Goal: Transaction & Acquisition: Obtain resource

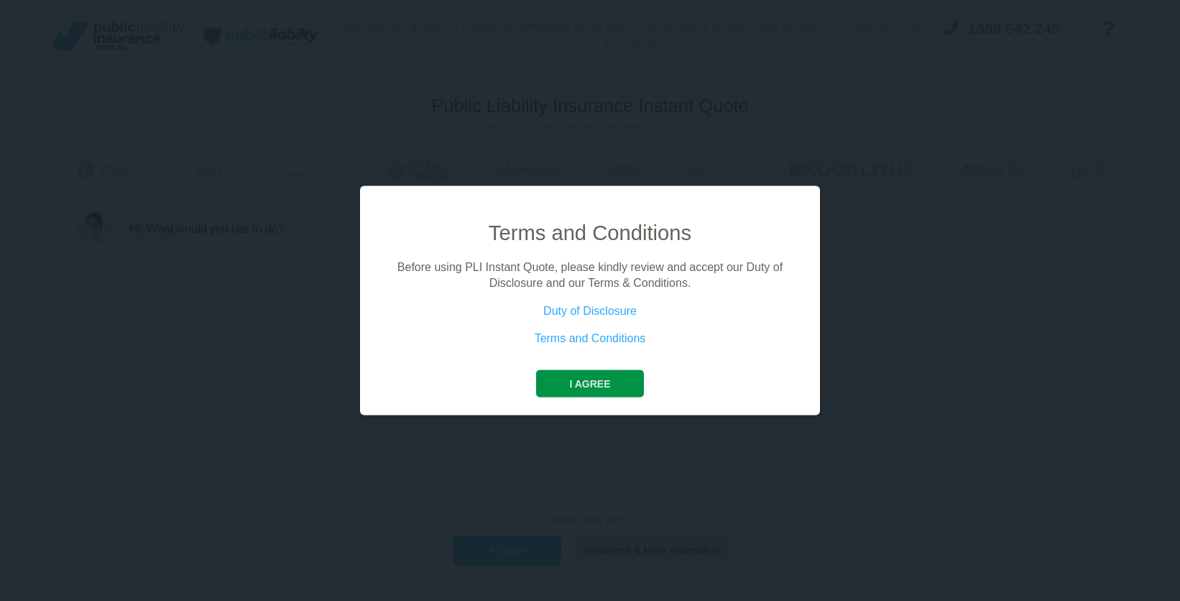
click at [583, 387] on button "I agree" at bounding box center [589, 382] width 107 height 27
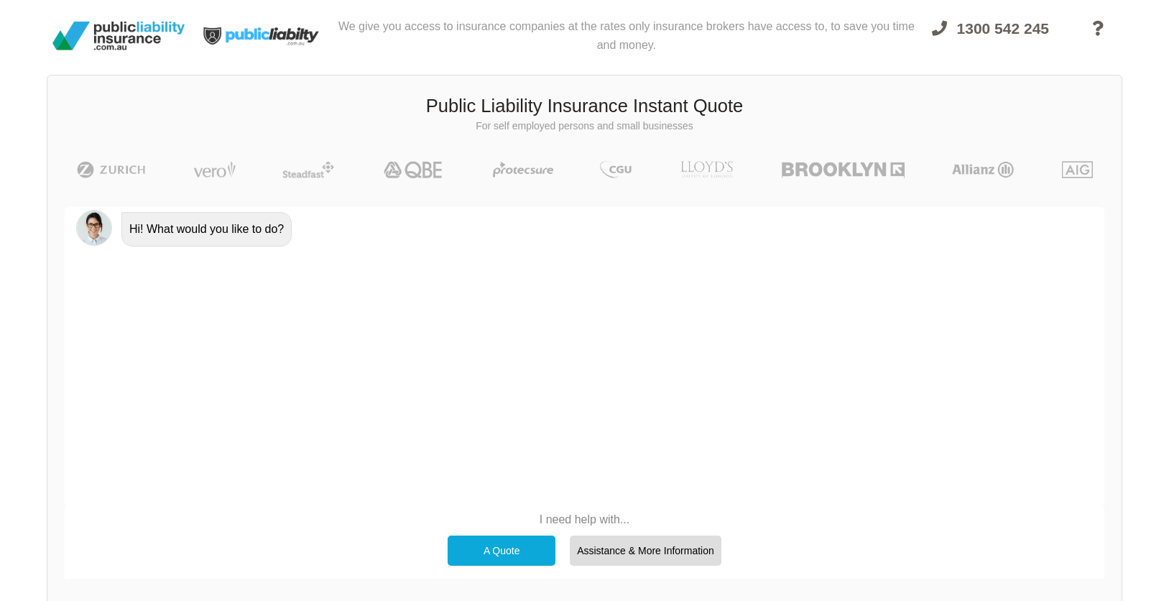
click at [511, 548] on div "A Quote" at bounding box center [502, 550] width 108 height 30
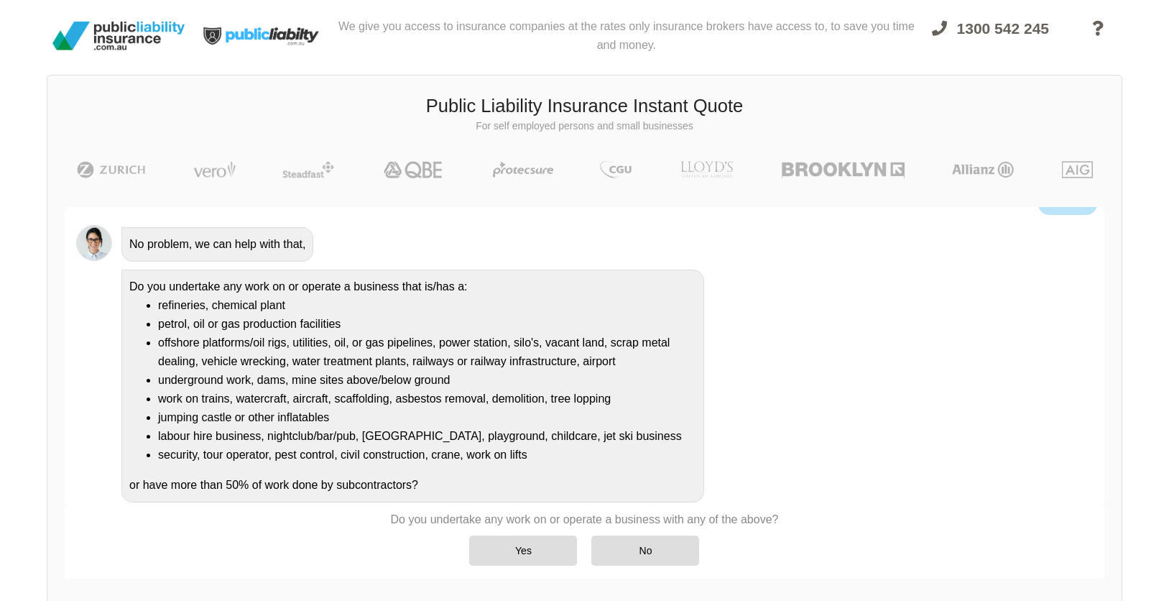
scroll to position [95, 0]
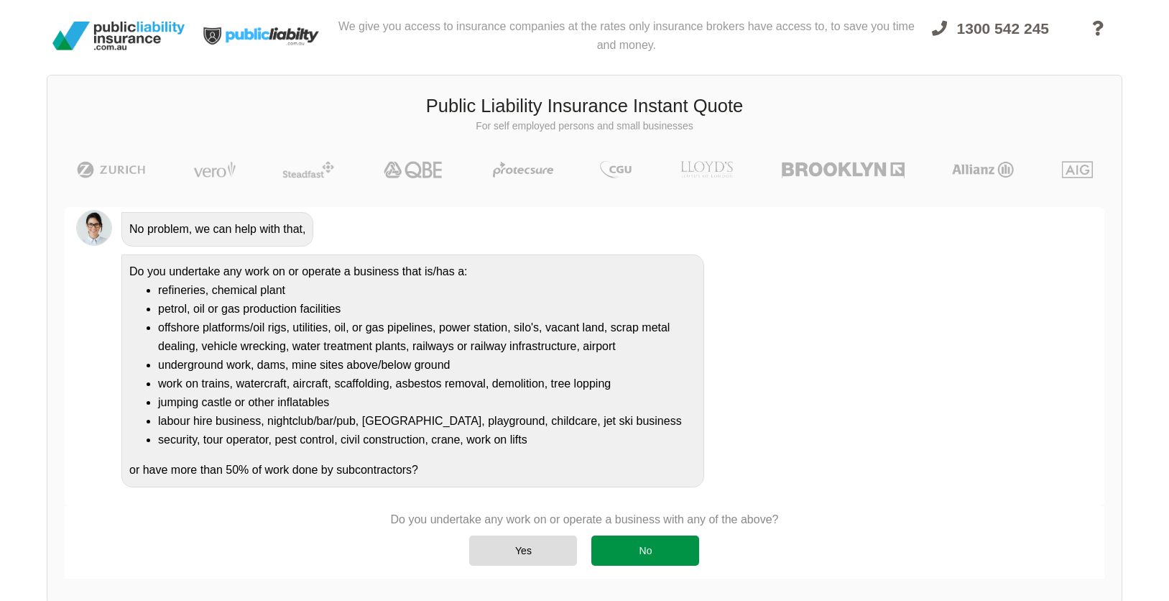
click at [638, 558] on div "No" at bounding box center [645, 550] width 108 height 30
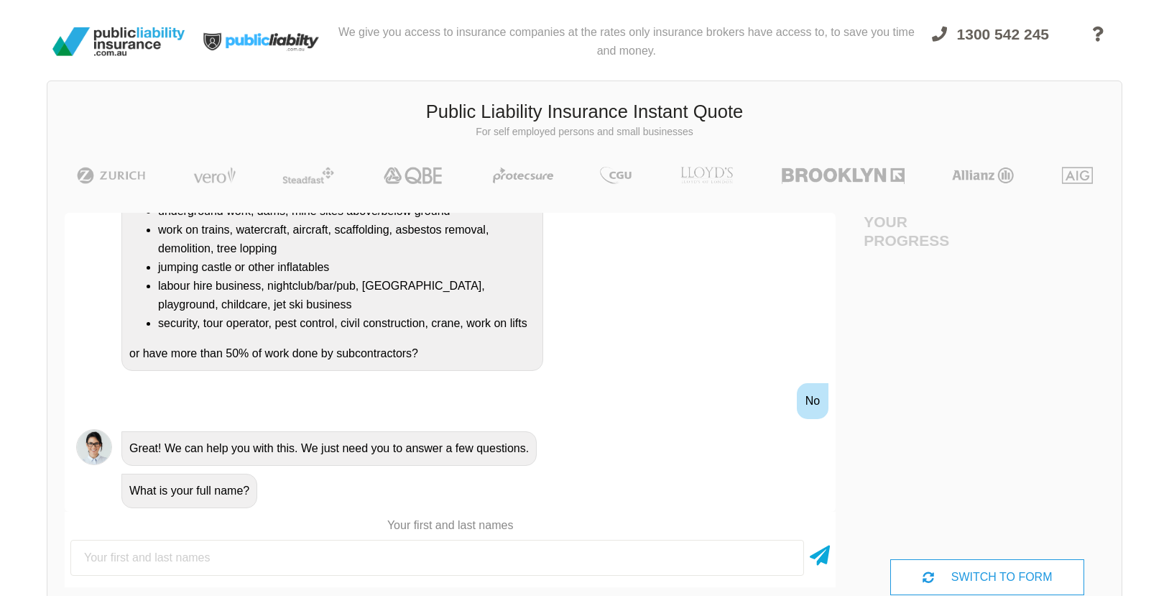
scroll to position [0, 0]
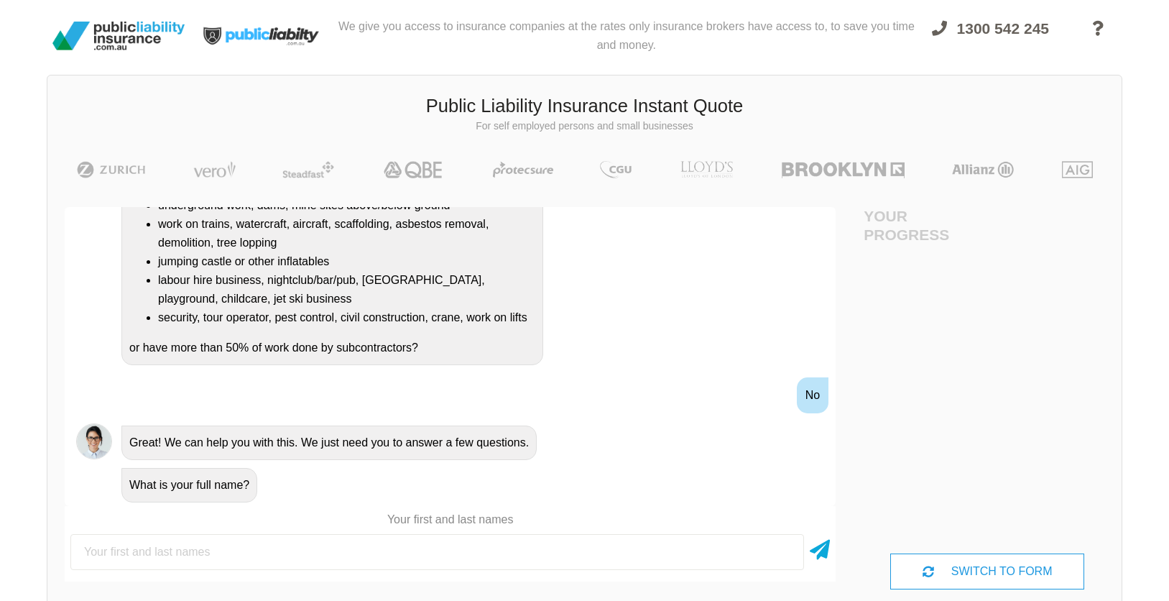
click at [427, 554] on input "text" at bounding box center [437, 552] width 734 height 36
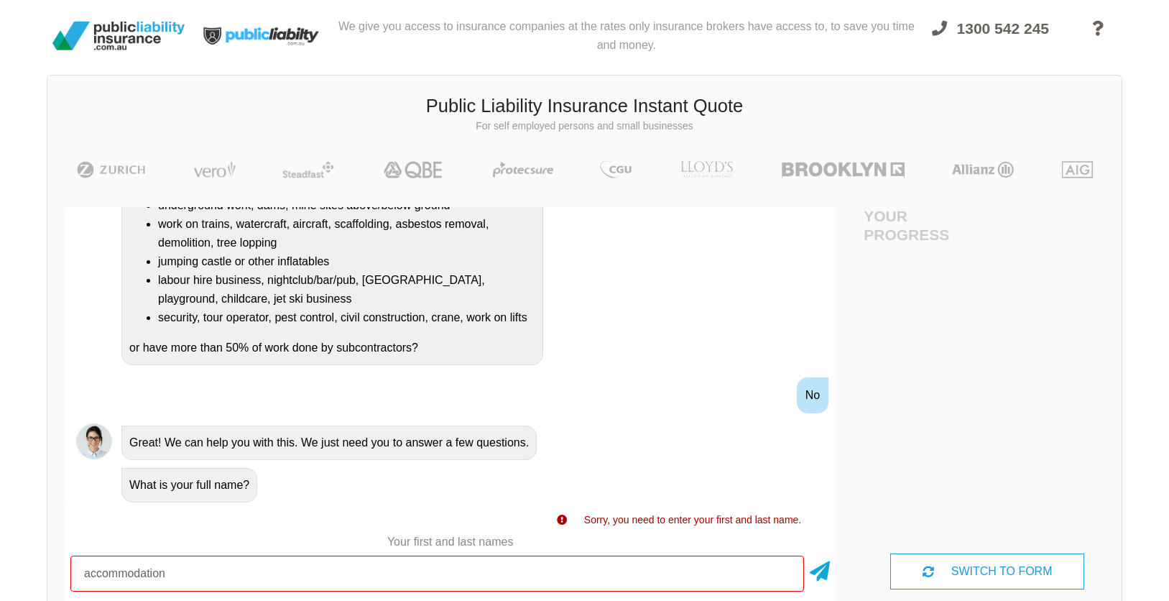
drag, startPoint x: 334, startPoint y: 569, endPoint x: -17, endPoint y: 565, distance: 351.3
click at [0, 565] on html "We give you access to insurance companies at the rates only insurance brokers h…" at bounding box center [584, 362] width 1169 height 724
type input "[PERSON_NAME]"
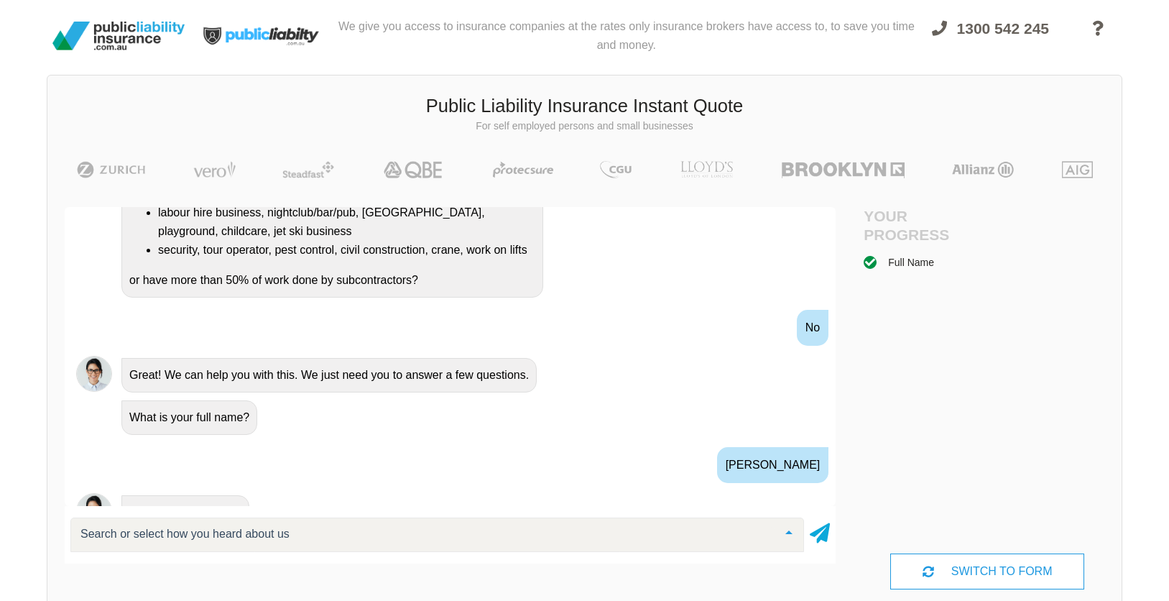
scroll to position [453, 0]
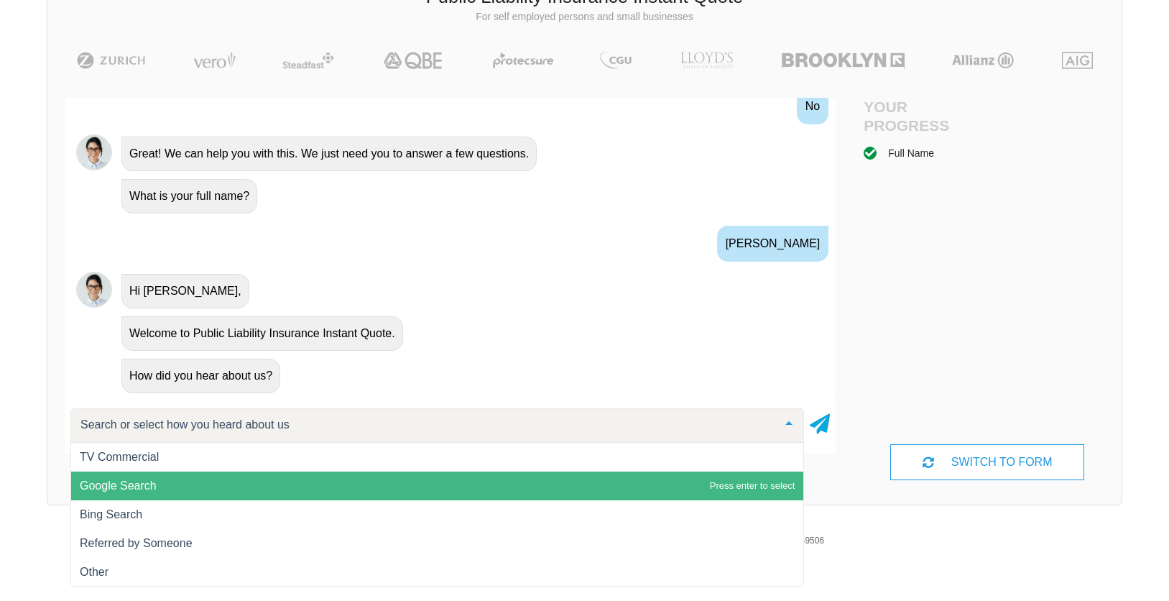
click at [309, 490] on span "Google Search" at bounding box center [437, 485] width 732 height 29
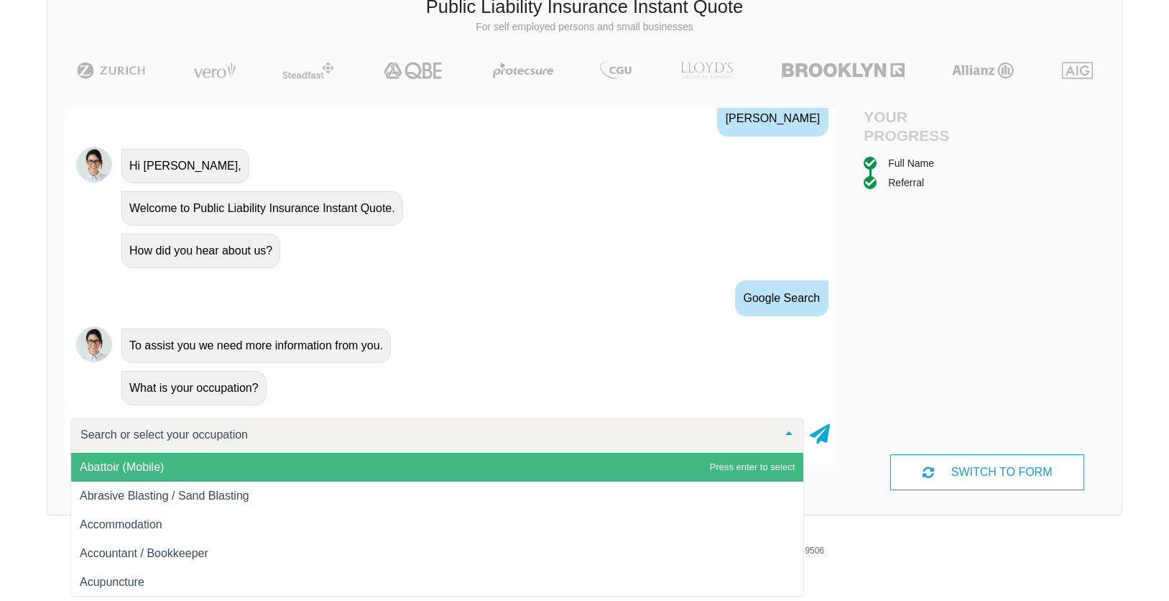
scroll to position [590, 0]
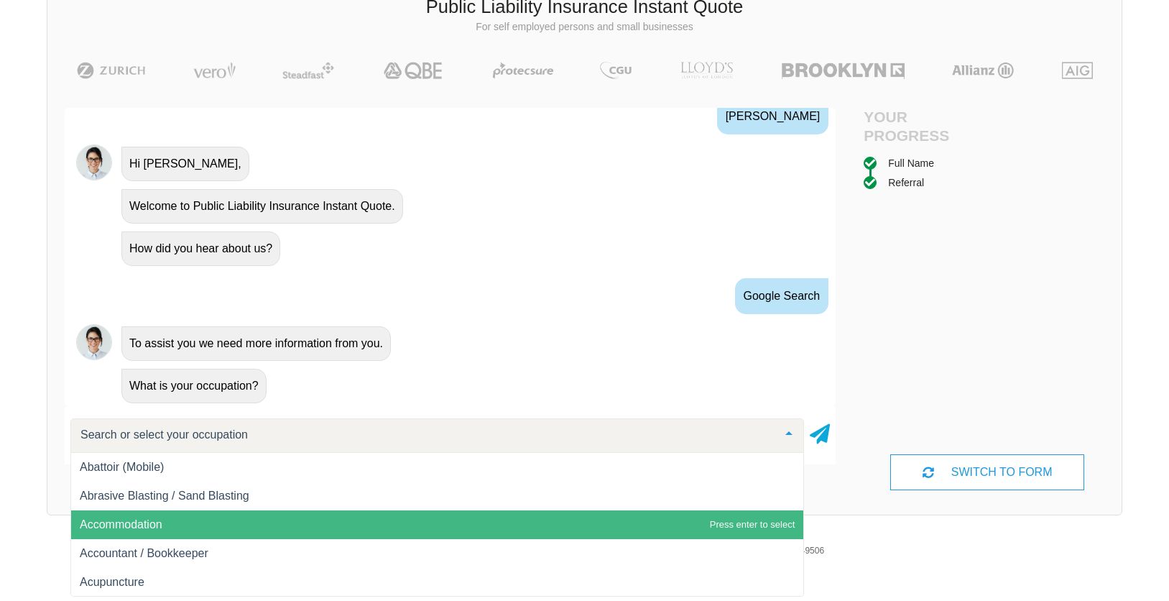
click at [285, 521] on span "Accommodation" at bounding box center [437, 524] width 732 height 29
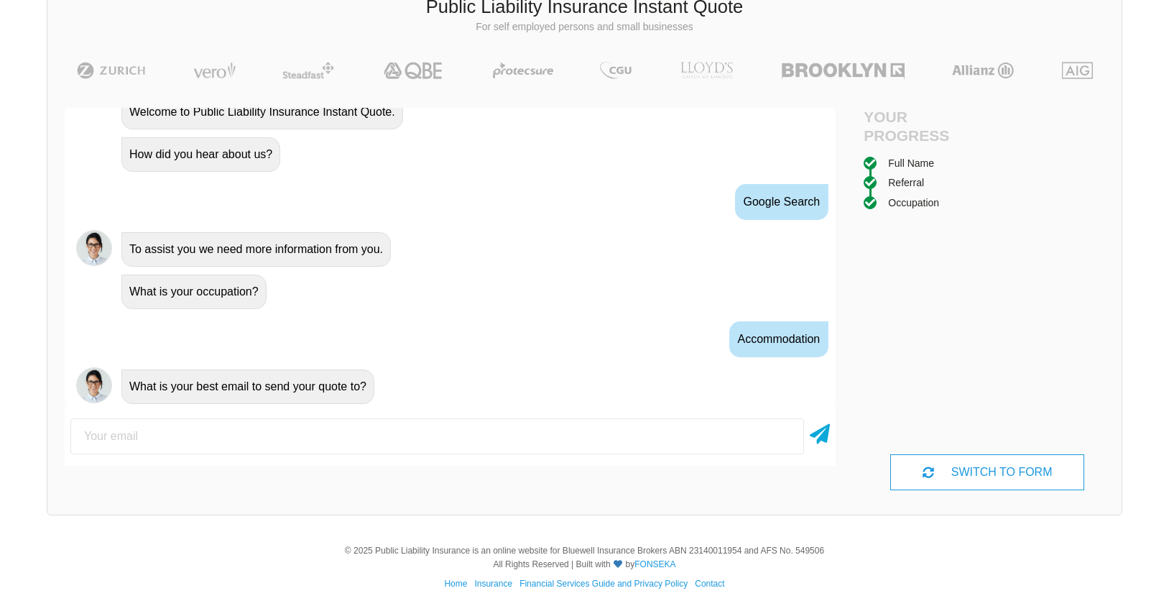
scroll to position [685, 0]
type input "[EMAIL_ADDRESS][DOMAIN_NAME]"
click at [825, 432] on icon at bounding box center [820, 431] width 20 height 26
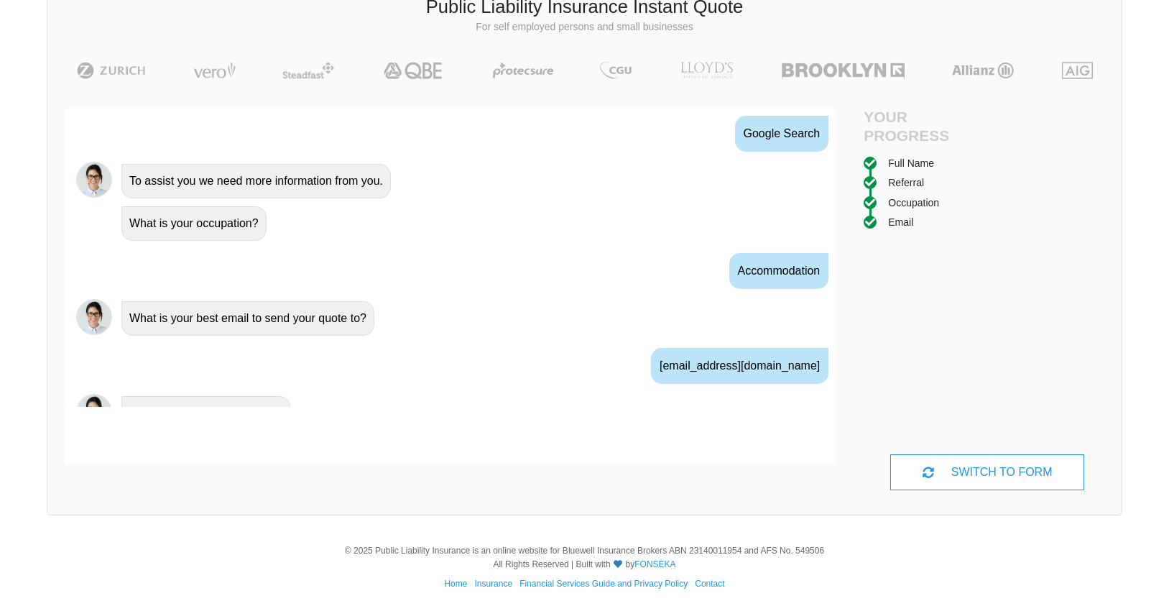
scroll to position [779, 0]
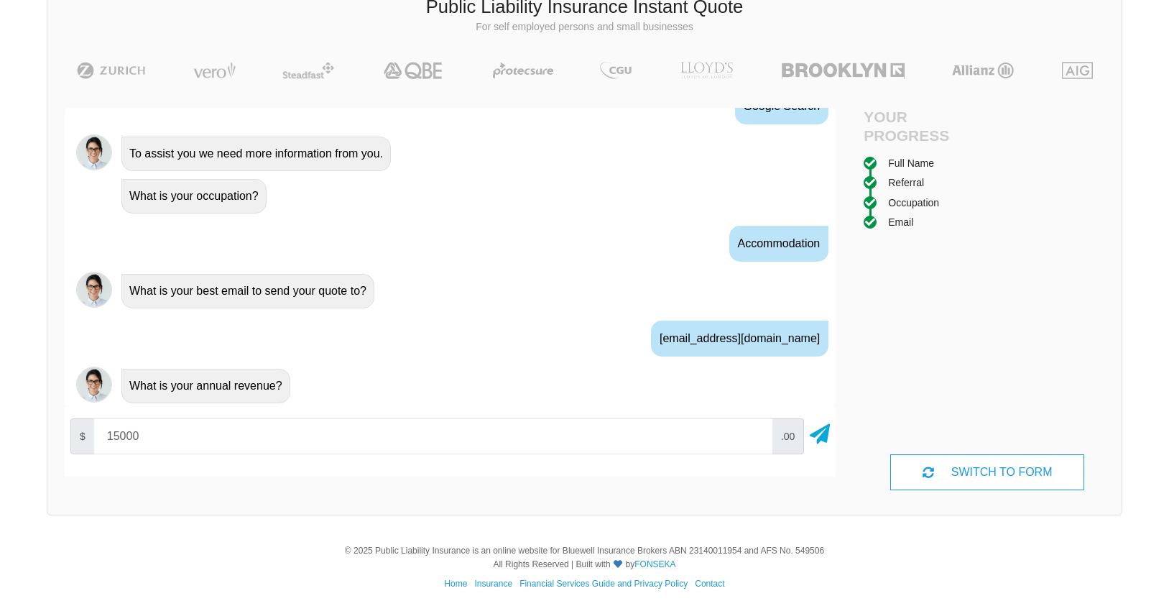
type input "15000"
click at [818, 437] on icon at bounding box center [820, 431] width 20 height 26
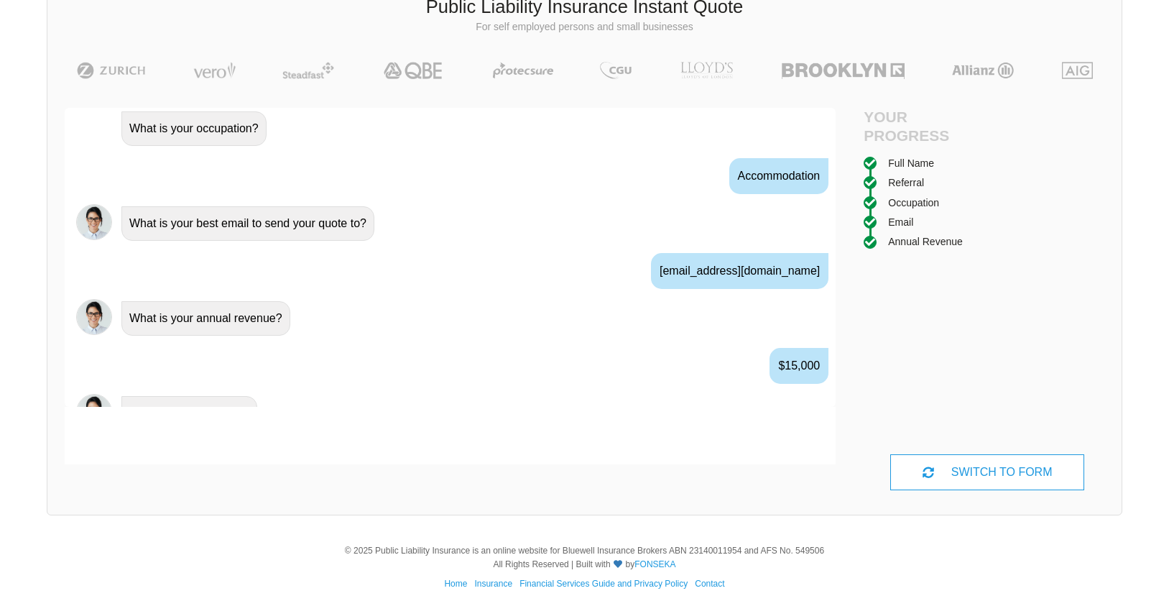
scroll to position [874, 0]
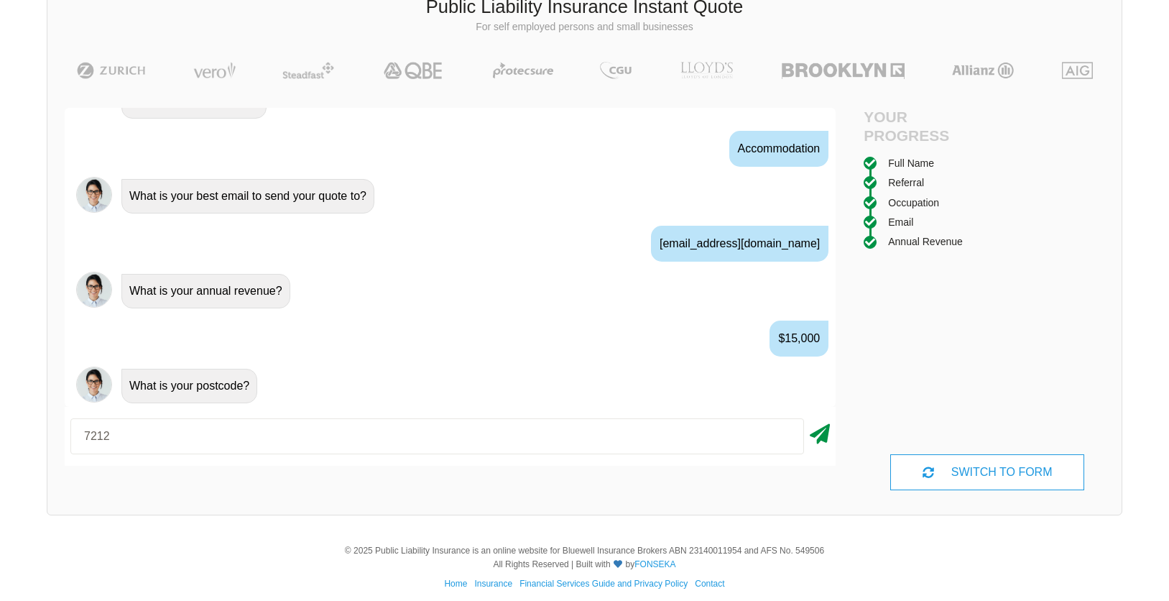
type input "7212"
click at [821, 433] on icon at bounding box center [820, 431] width 20 height 26
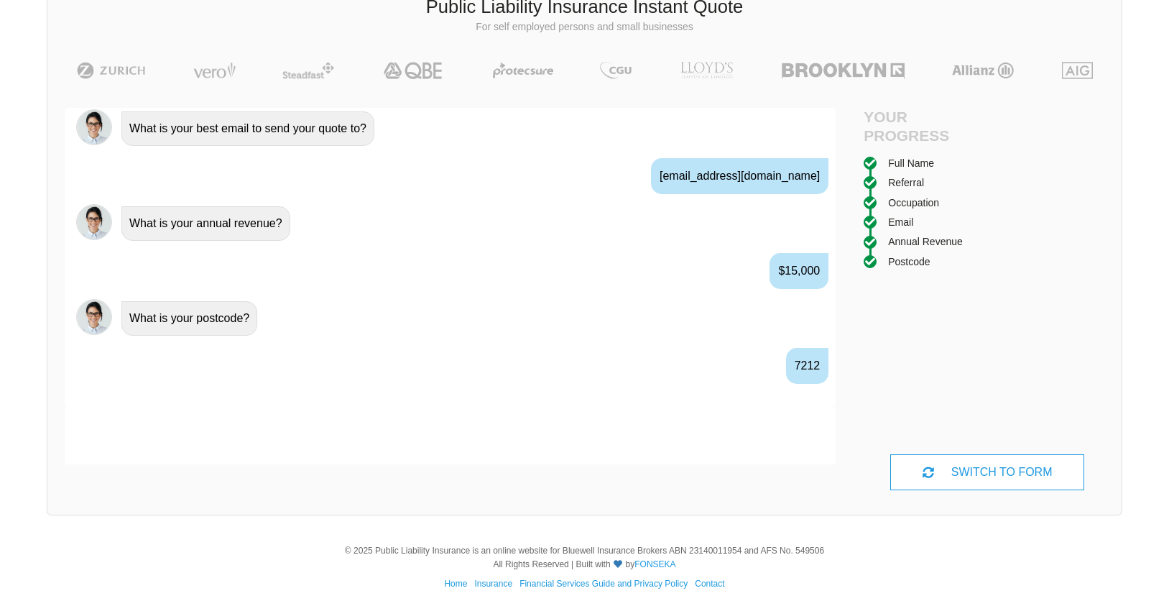
scroll to position [969, 0]
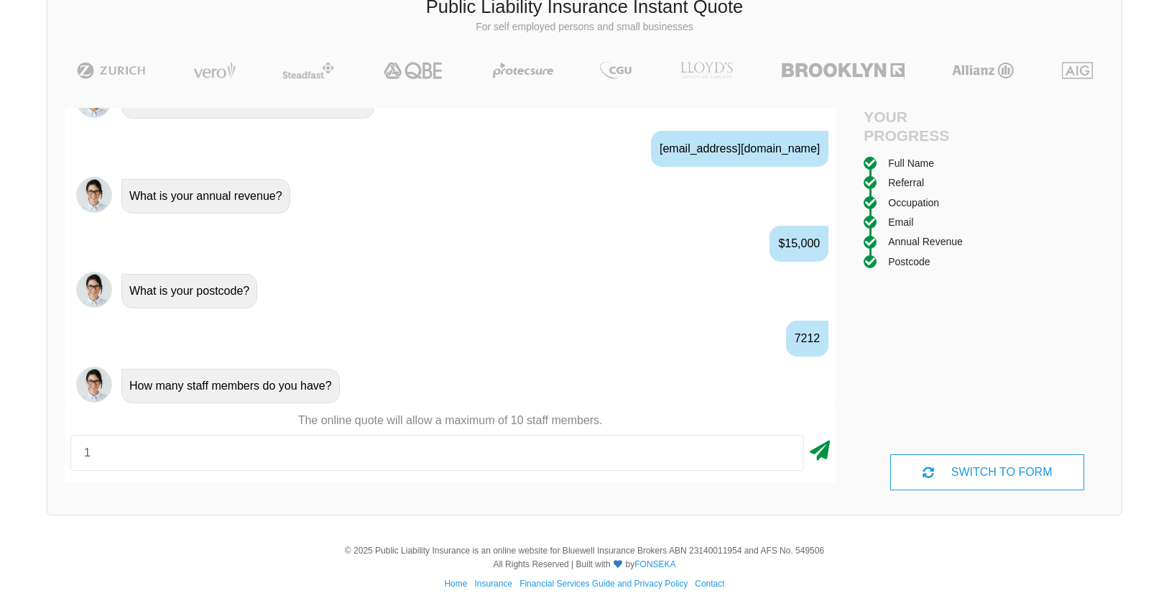
type input "1"
click at [828, 453] on icon at bounding box center [820, 448] width 20 height 26
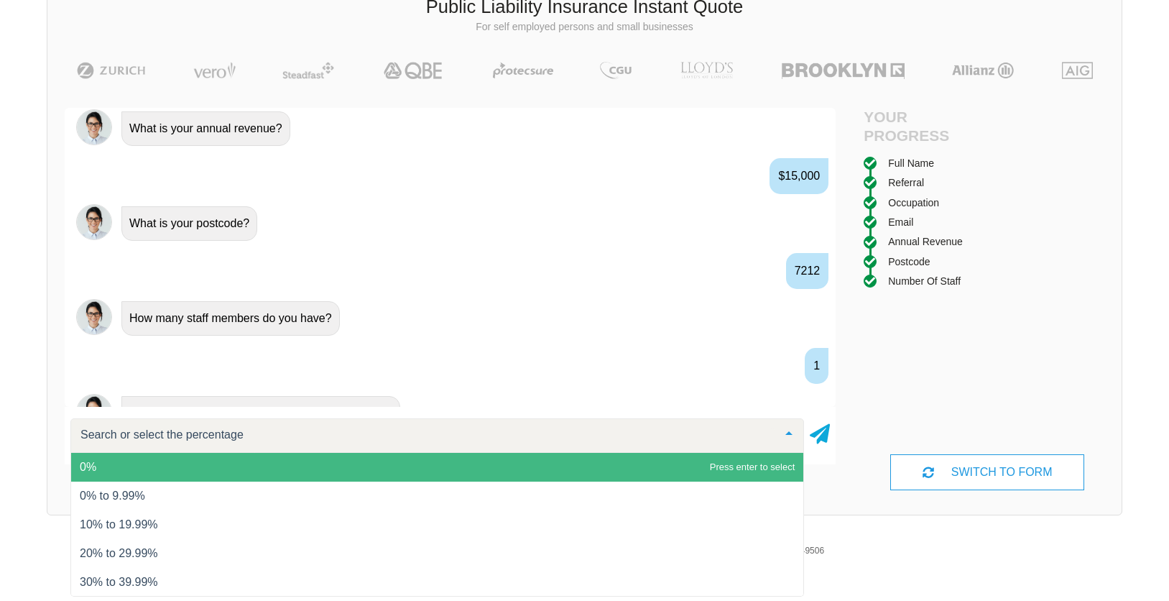
scroll to position [1064, 0]
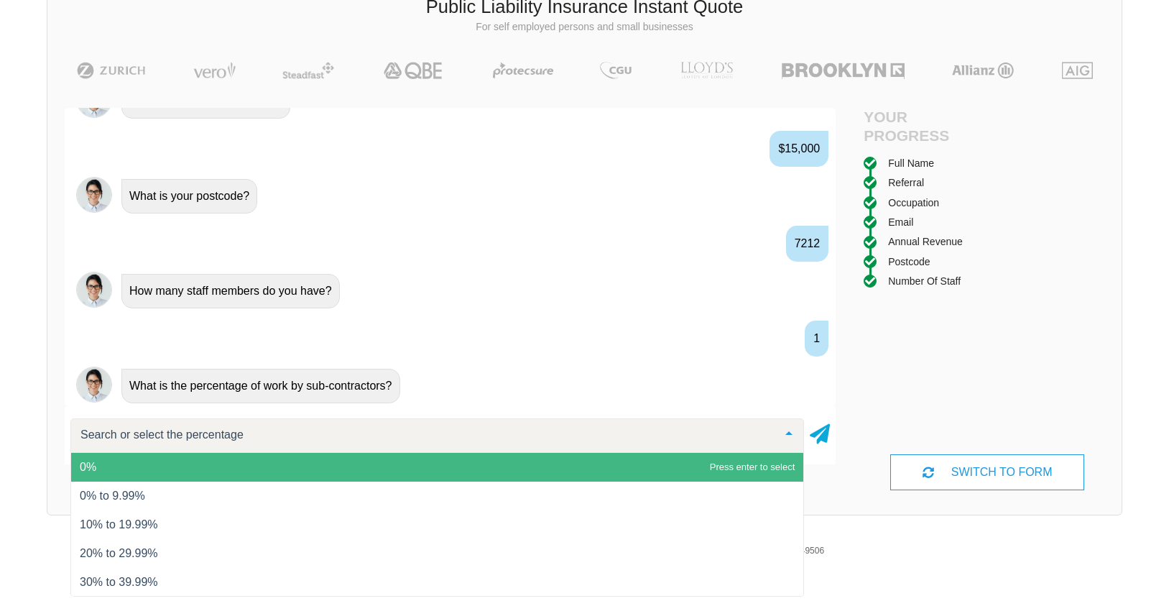
click at [401, 468] on span "0%" at bounding box center [437, 467] width 732 height 29
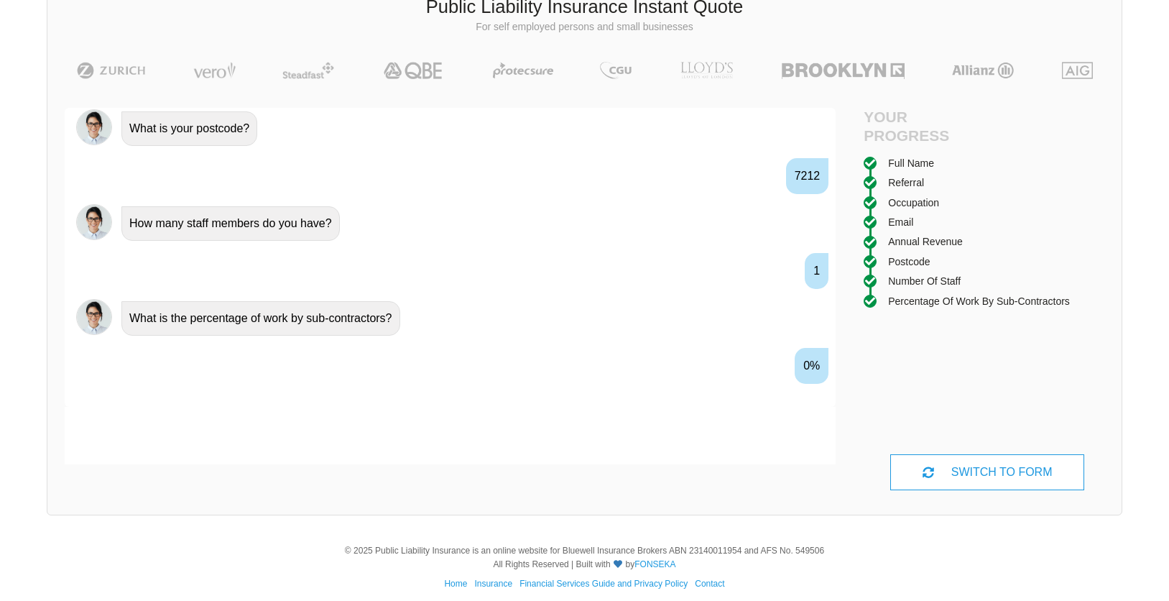
scroll to position [1159, 0]
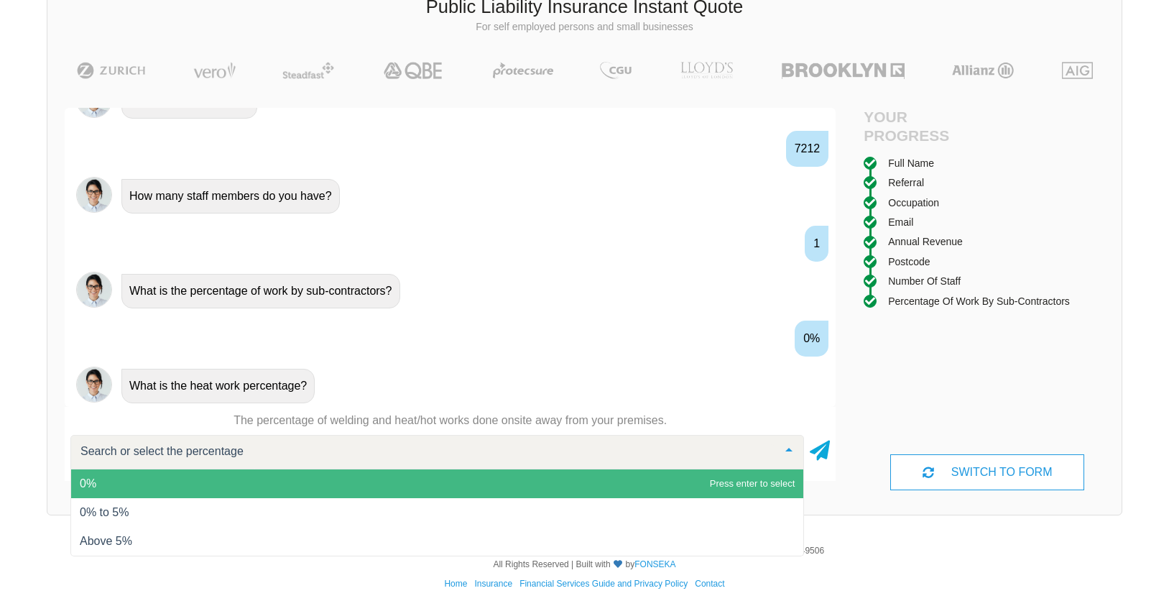
click at [477, 480] on span "0%" at bounding box center [437, 483] width 732 height 29
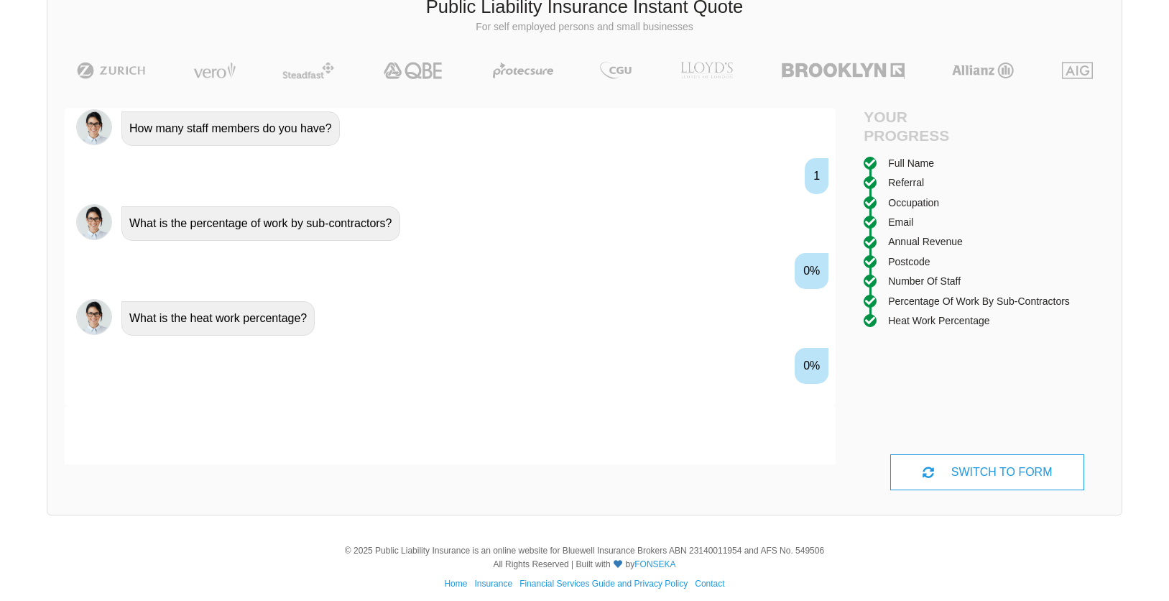
scroll to position [1254, 0]
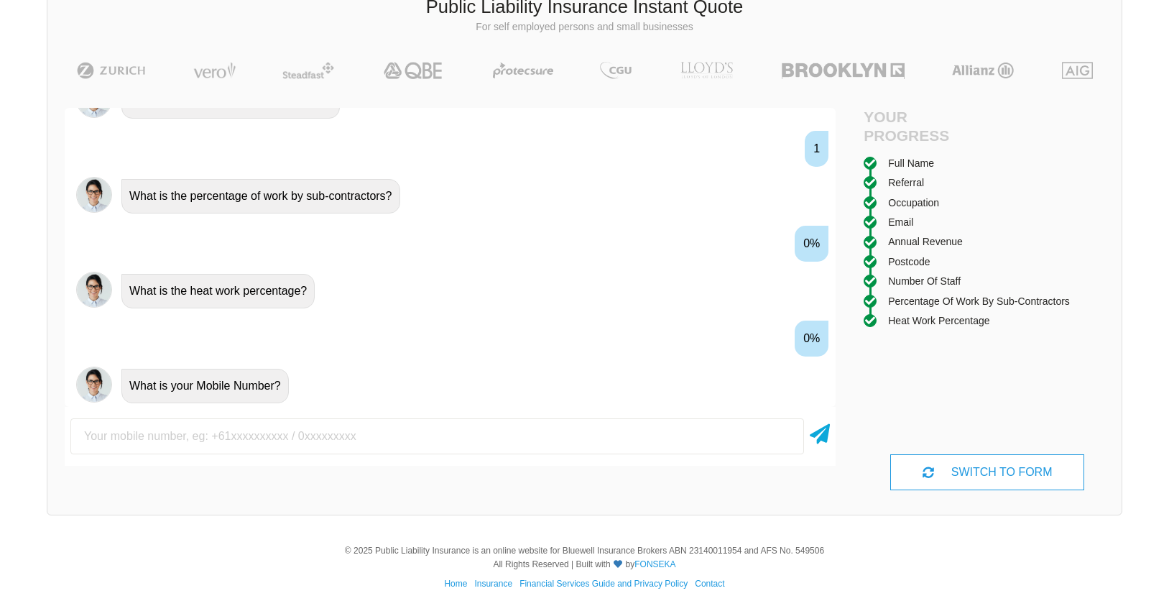
click at [491, 435] on input "text" at bounding box center [437, 436] width 734 height 36
type input "0437985292"
click at [820, 440] on icon at bounding box center [820, 431] width 20 height 26
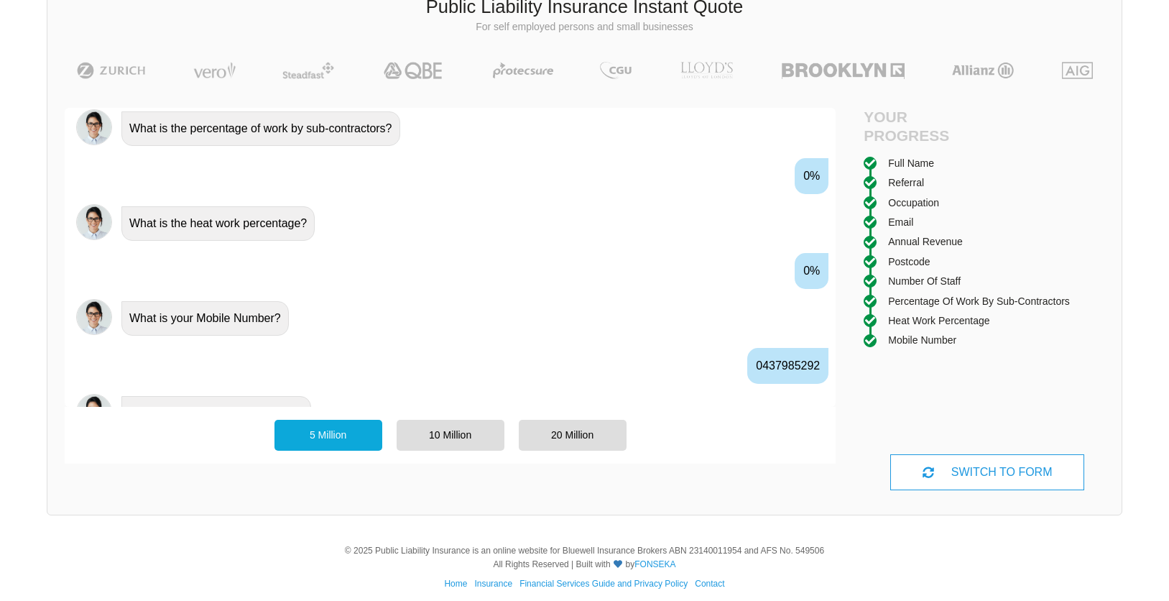
scroll to position [1348, 0]
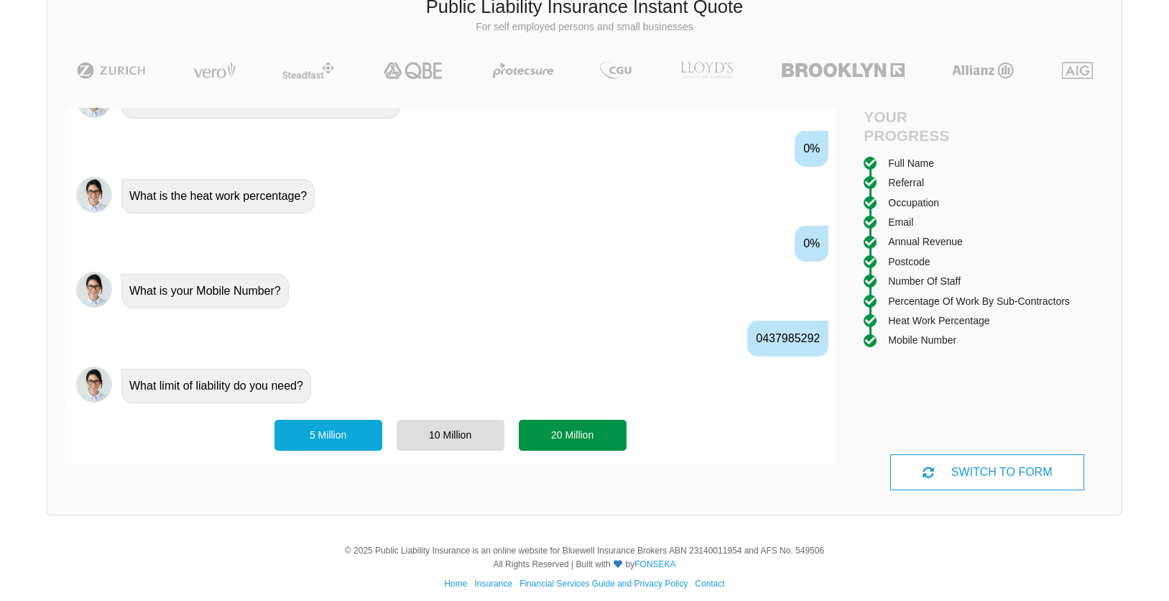
click at [564, 438] on div "20 Million" at bounding box center [573, 435] width 108 height 30
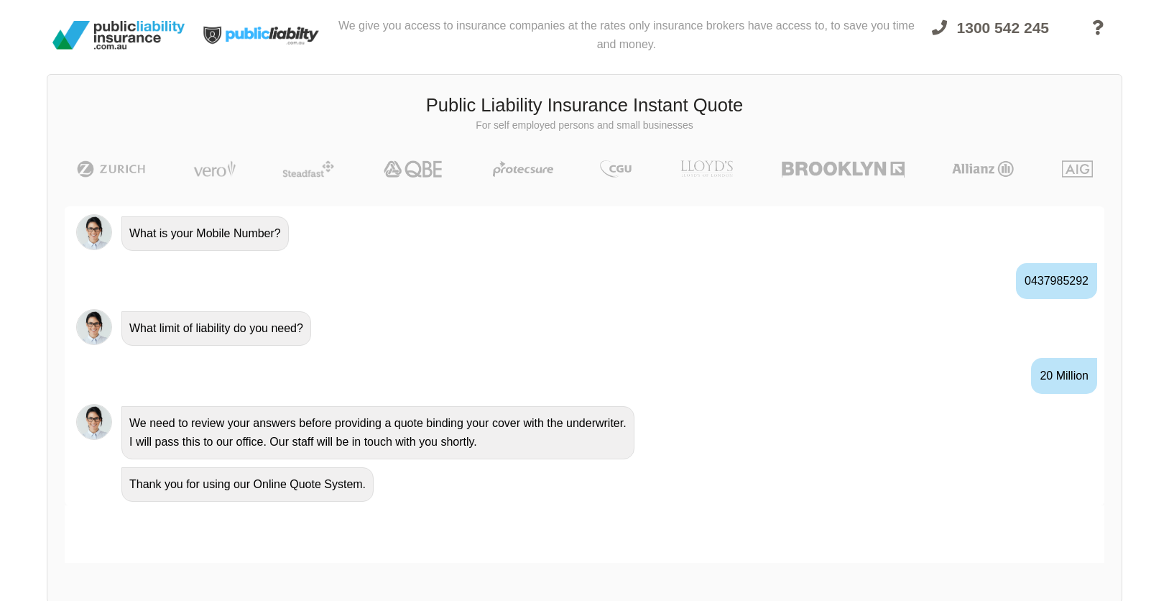
scroll to position [0, 0]
